Goal: Transaction & Acquisition: Purchase product/service

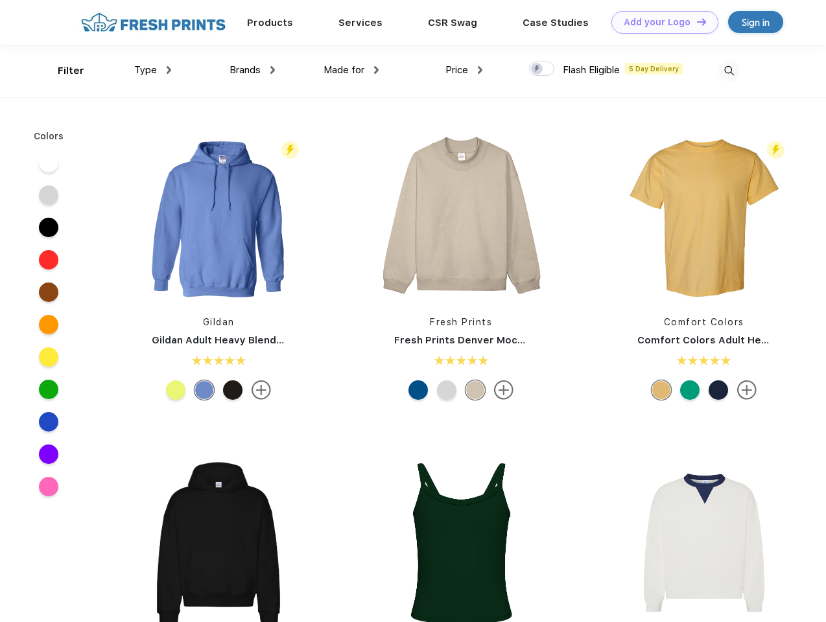
scroll to position [1, 0]
click at [660, 22] on link "Add your Logo Design Tool" at bounding box center [664, 22] width 107 height 23
click at [0, 0] on div "Design Tool" at bounding box center [0, 0] width 0 height 0
click at [696, 21] on link "Add your Logo Design Tool" at bounding box center [664, 22] width 107 height 23
click at [62, 71] on div "Filter" at bounding box center [71, 71] width 27 height 15
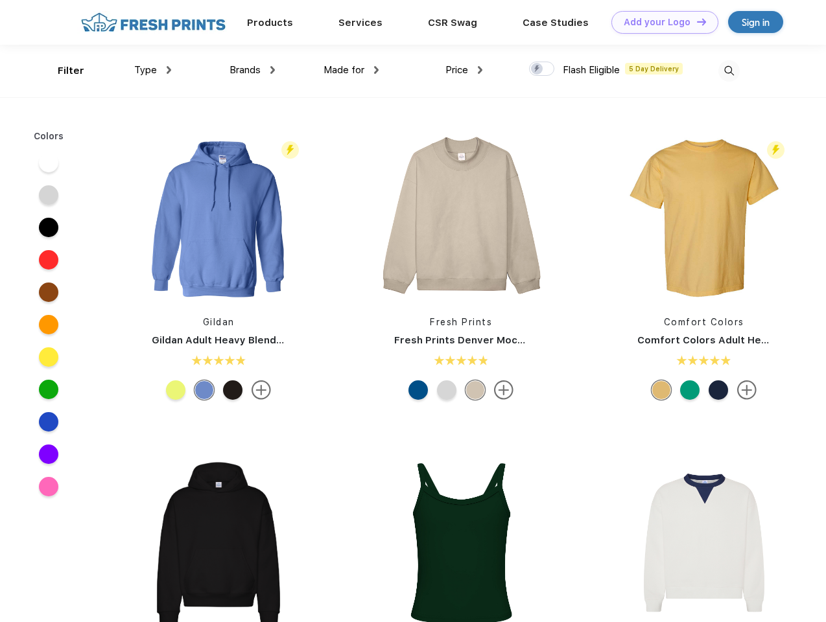
click at [153, 70] on span "Type" at bounding box center [145, 70] width 23 height 12
click at [252, 70] on span "Brands" at bounding box center [245, 70] width 31 height 12
click at [351, 70] on span "Made for" at bounding box center [344, 70] width 41 height 12
click at [464, 70] on span "Price" at bounding box center [456, 70] width 23 height 12
click at [542, 69] on div at bounding box center [541, 69] width 25 height 14
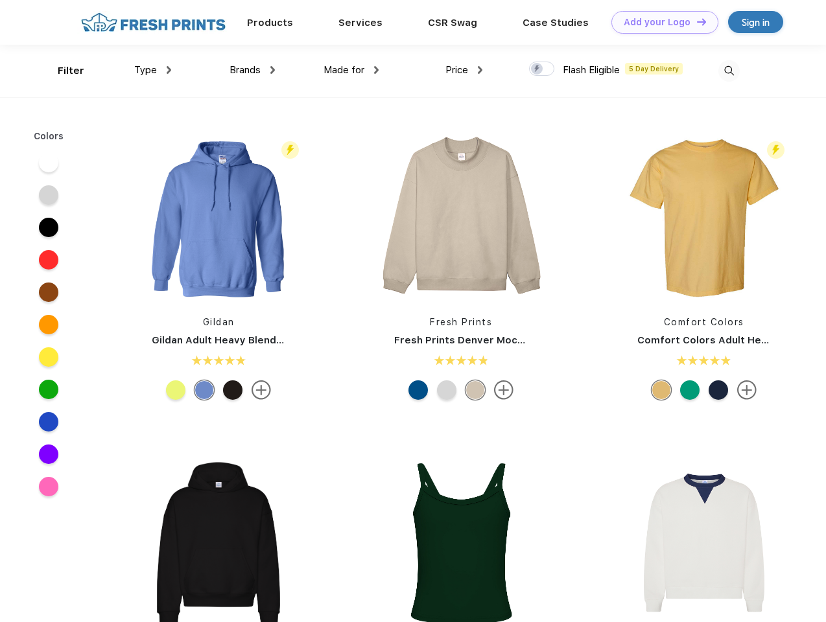
click at [537, 69] on input "checkbox" at bounding box center [533, 65] width 8 height 8
click at [729, 71] on img at bounding box center [728, 70] width 21 height 21
